Goal: Navigation & Orientation: Find specific page/section

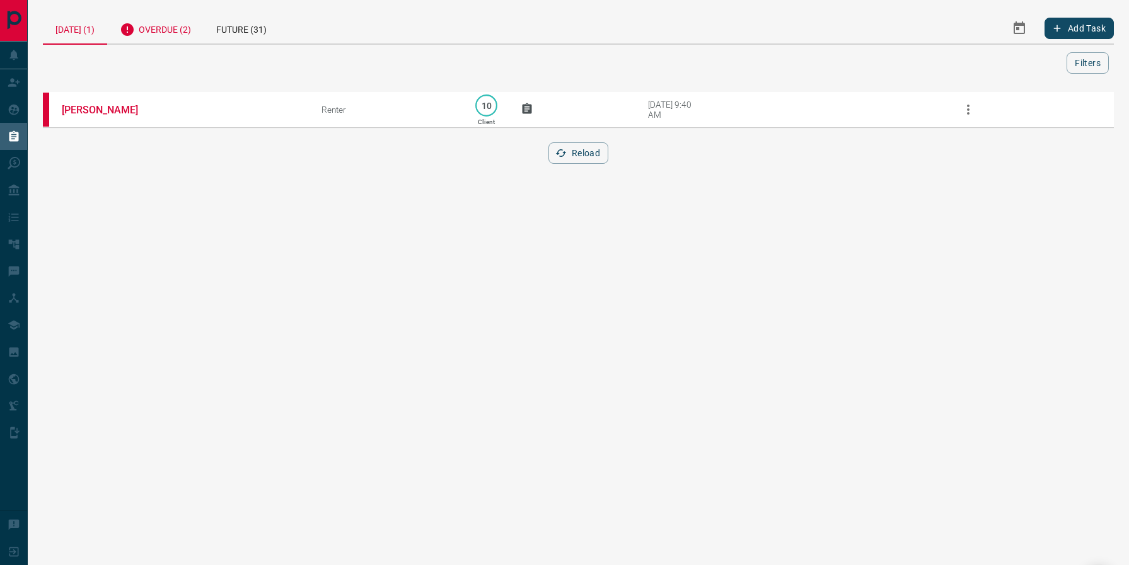
click at [162, 30] on div "Overdue (2)" at bounding box center [155, 28] width 96 height 31
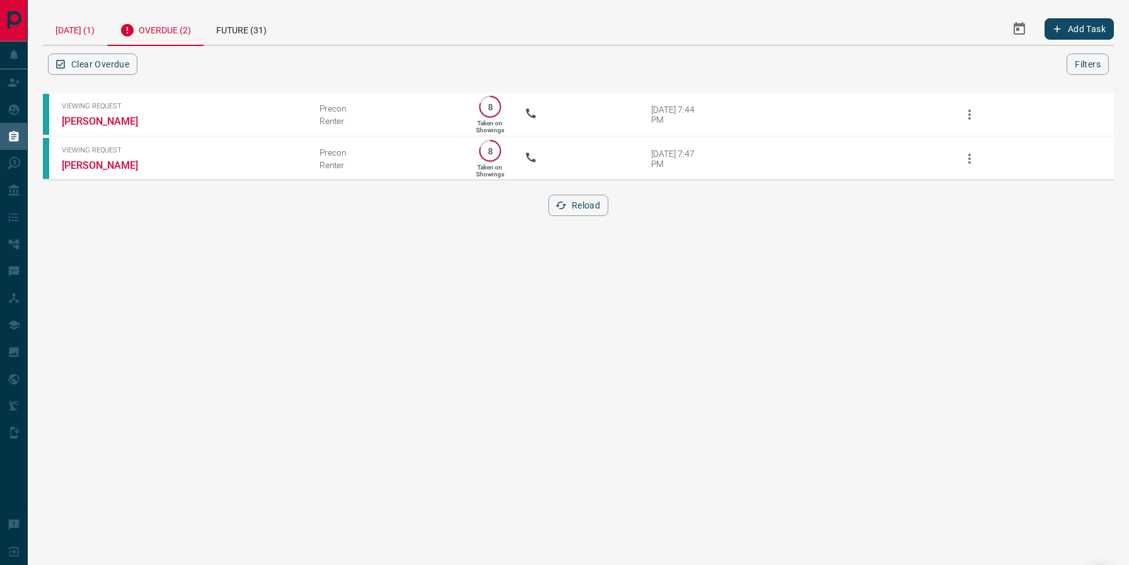
click at [78, 29] on div "[DATE] (1)" at bounding box center [75, 29] width 64 height 32
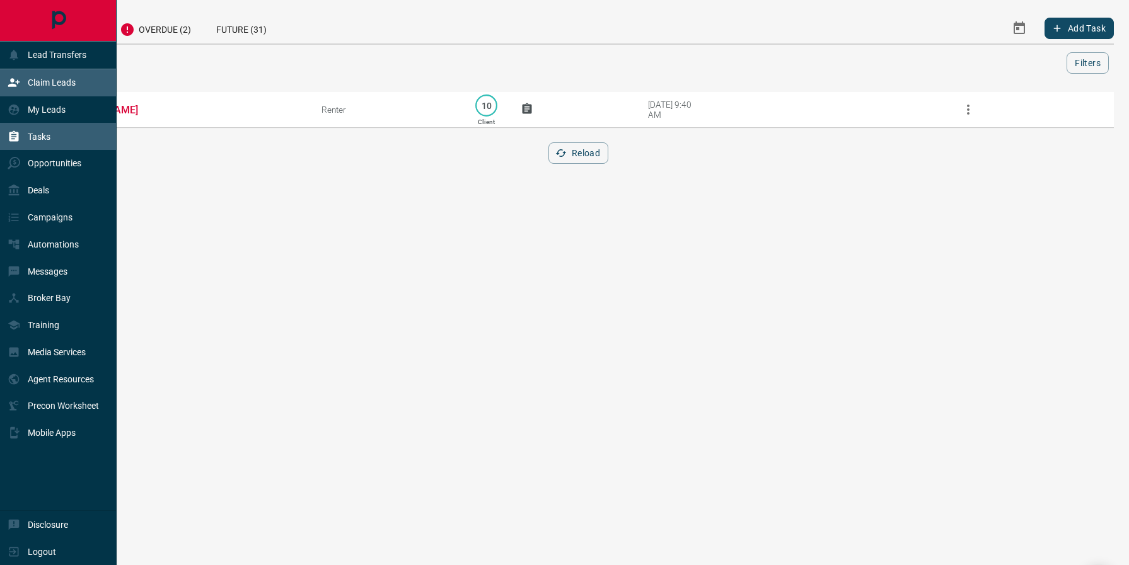
click at [38, 83] on p "Claim Leads" at bounding box center [52, 83] width 48 height 10
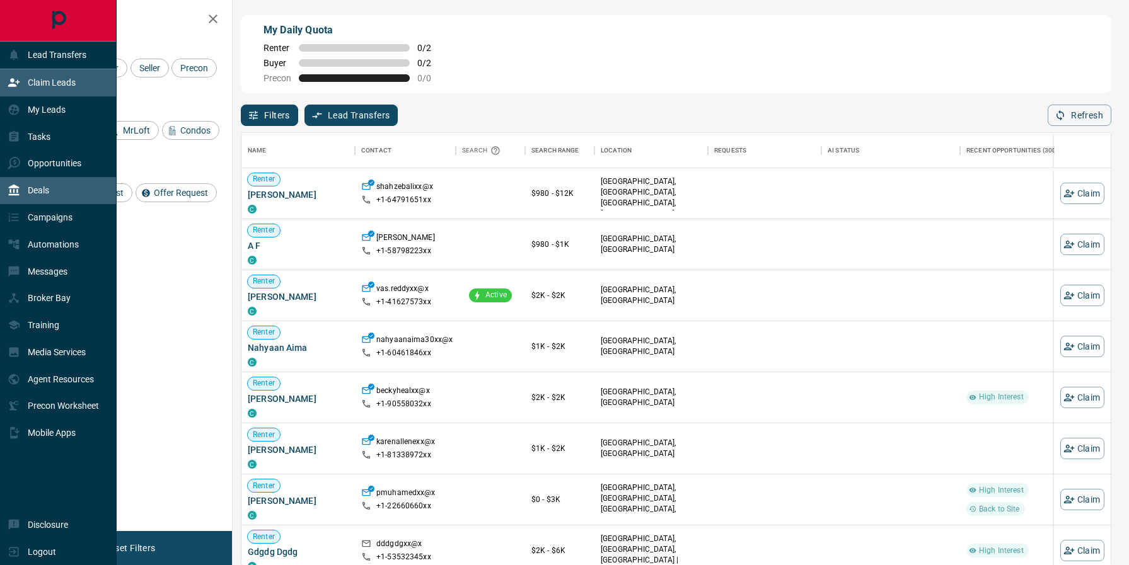
click at [50, 194] on div "Deals" at bounding box center [58, 190] width 117 height 27
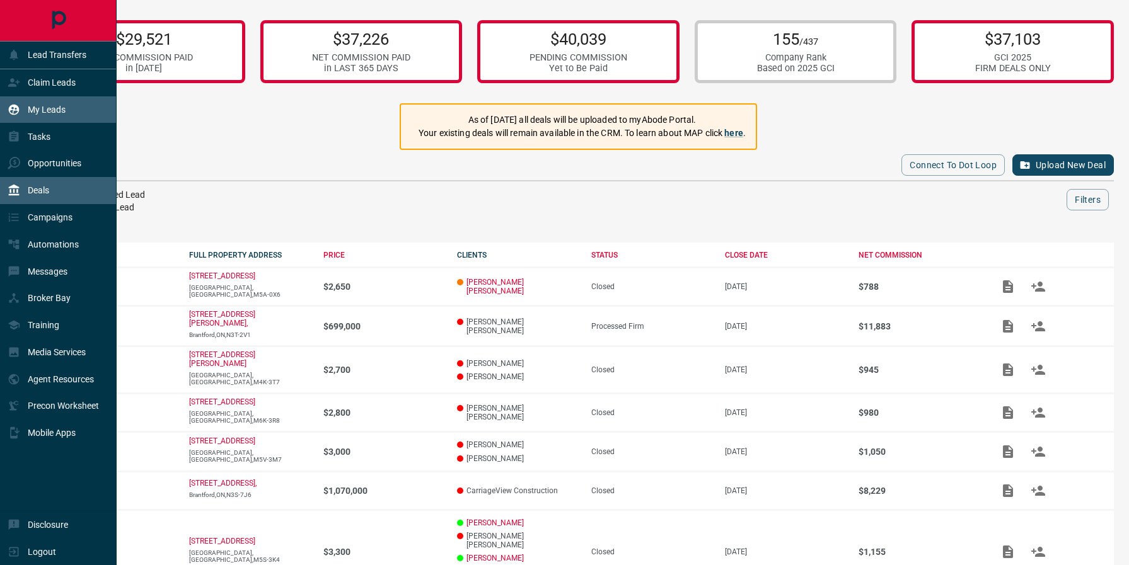
click at [55, 108] on p "My Leads" at bounding box center [47, 110] width 38 height 10
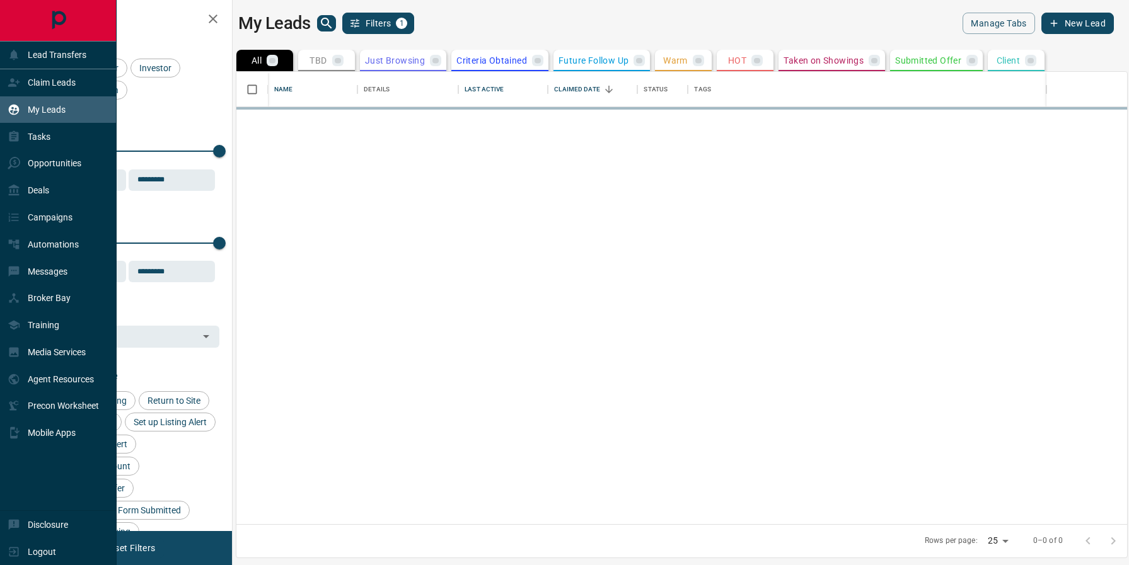
scroll to position [453, 891]
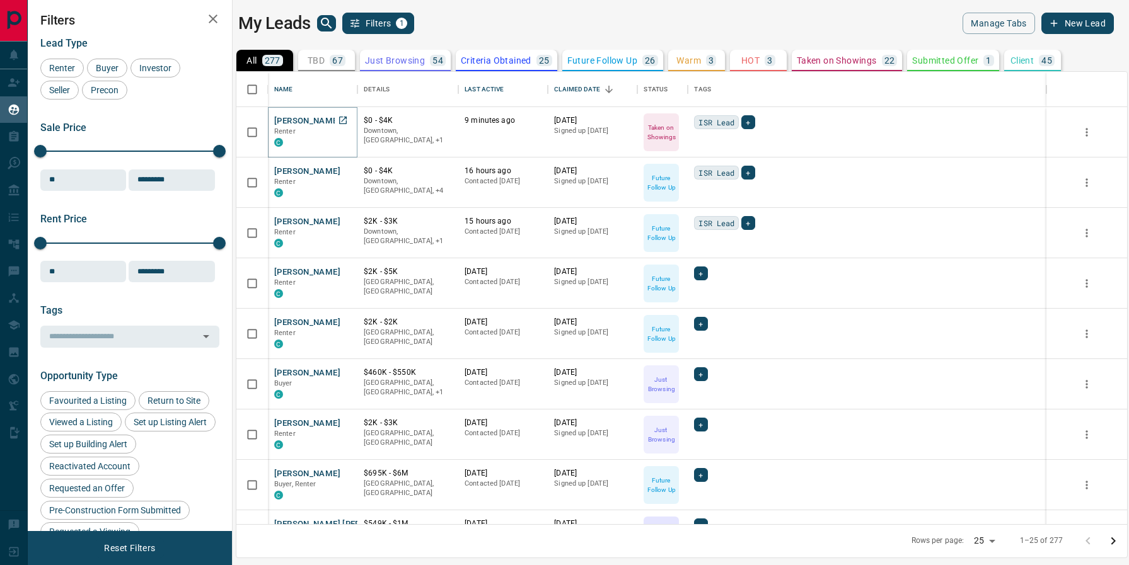
click at [301, 119] on button "[PERSON_NAME]" at bounding box center [307, 121] width 66 height 12
